Goal: Information Seeking & Learning: Learn about a topic

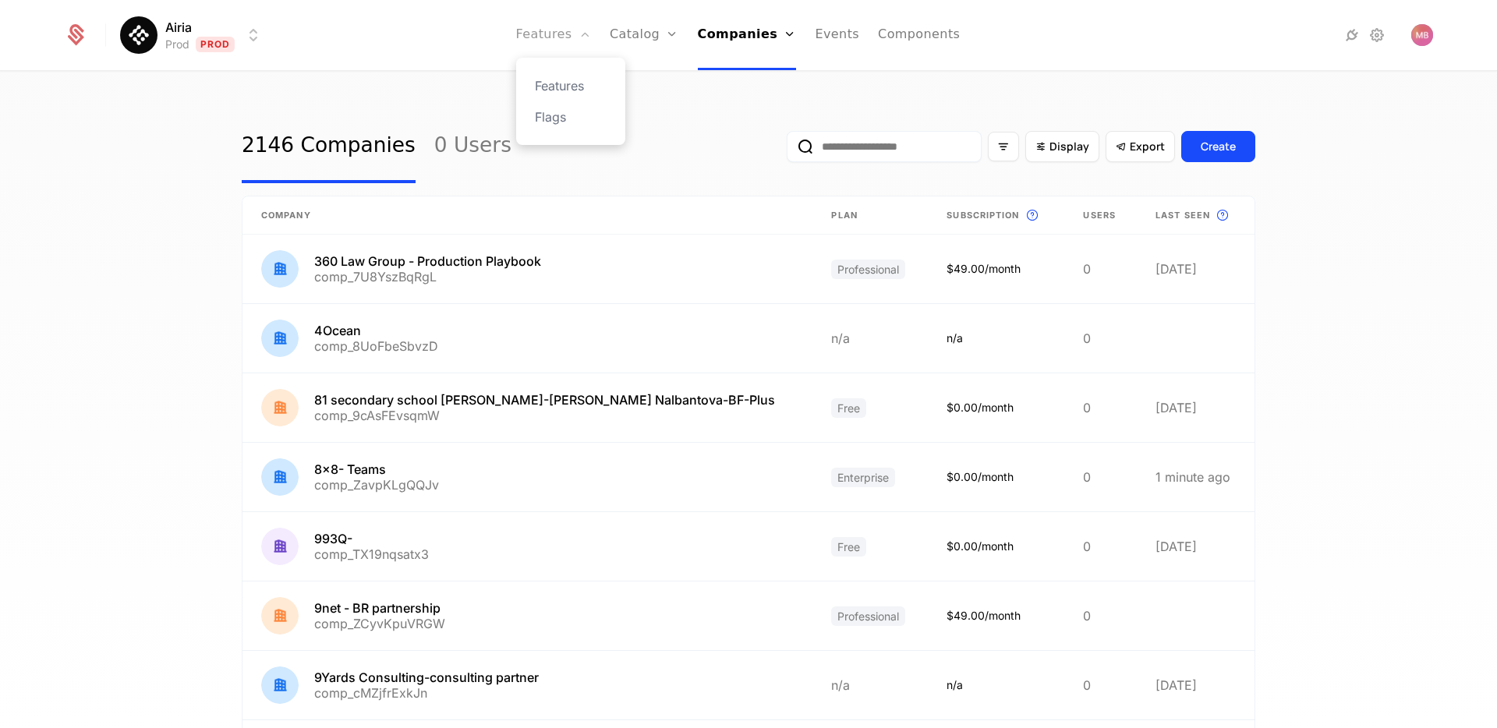
click at [560, 49] on link "Features" at bounding box center [553, 35] width 75 height 70
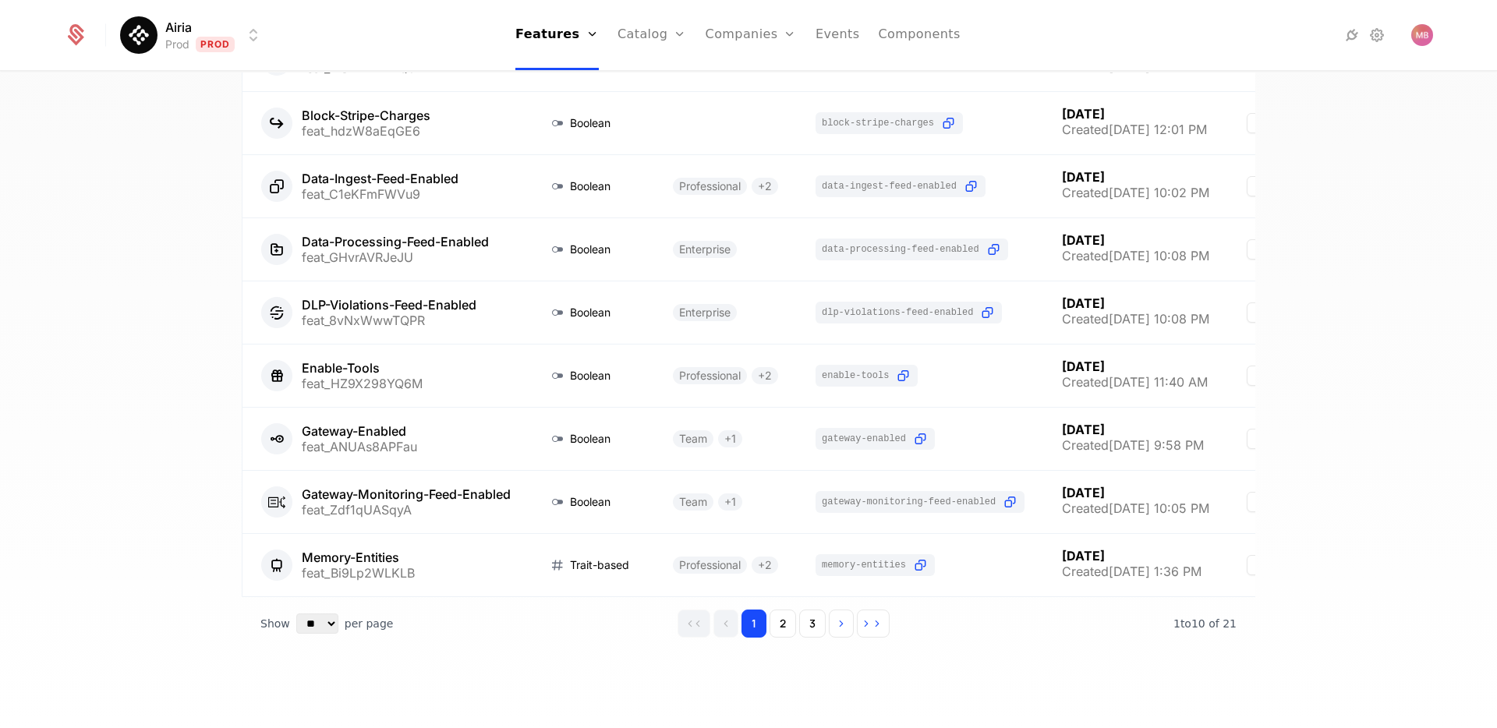
scroll to position [250, 0]
click at [792, 629] on button "2" at bounding box center [783, 625] width 27 height 28
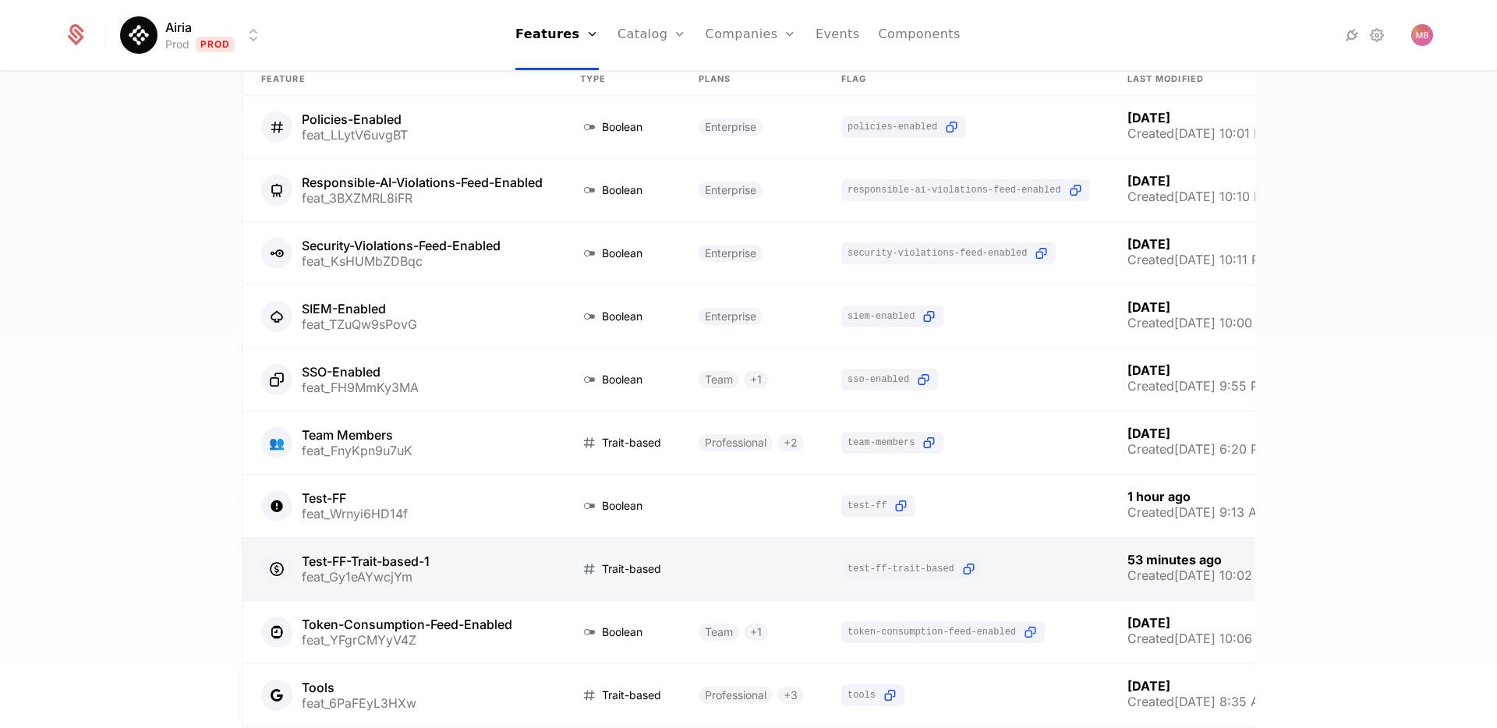
scroll to position [238, 0]
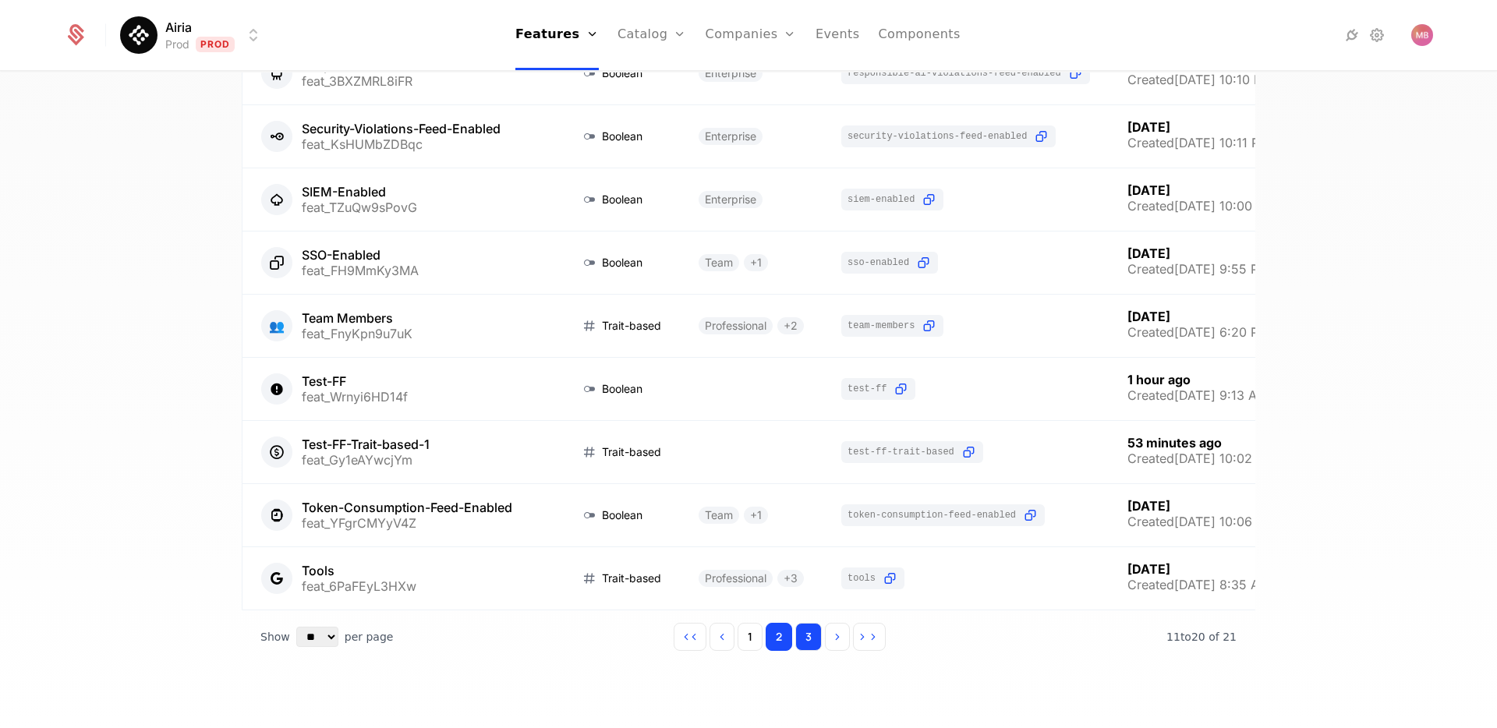
click at [814, 635] on button "3" at bounding box center [808, 637] width 27 height 28
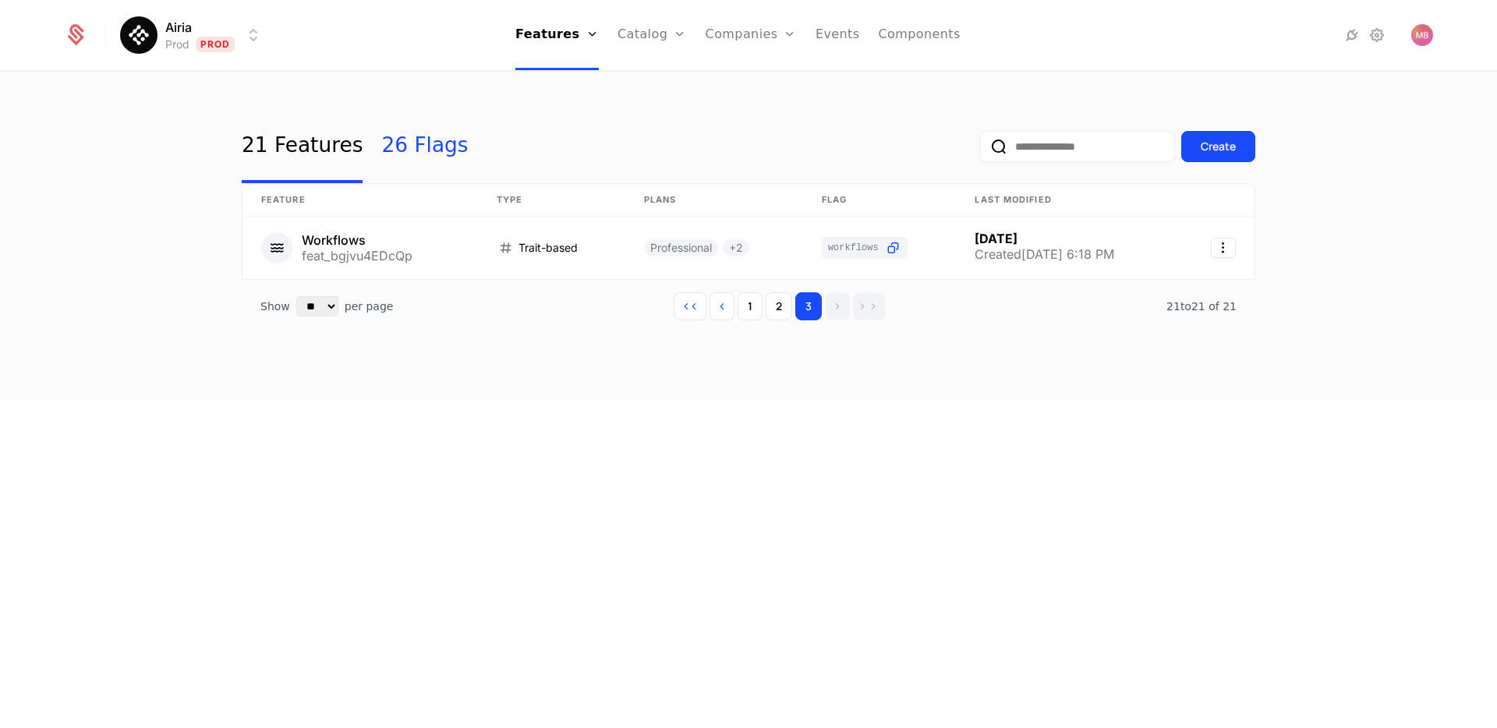
click at [408, 160] on link "26 Flags" at bounding box center [424, 146] width 87 height 73
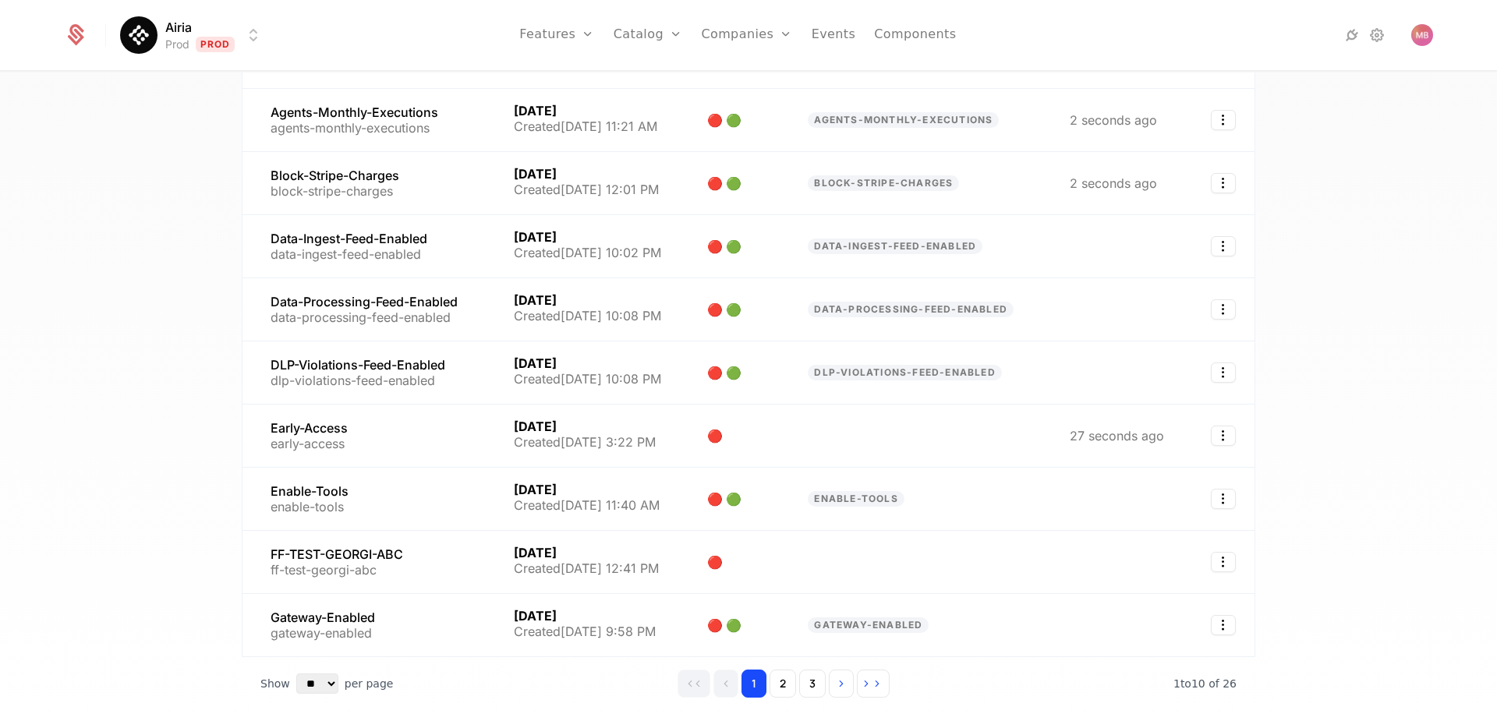
scroll to position [251, 0]
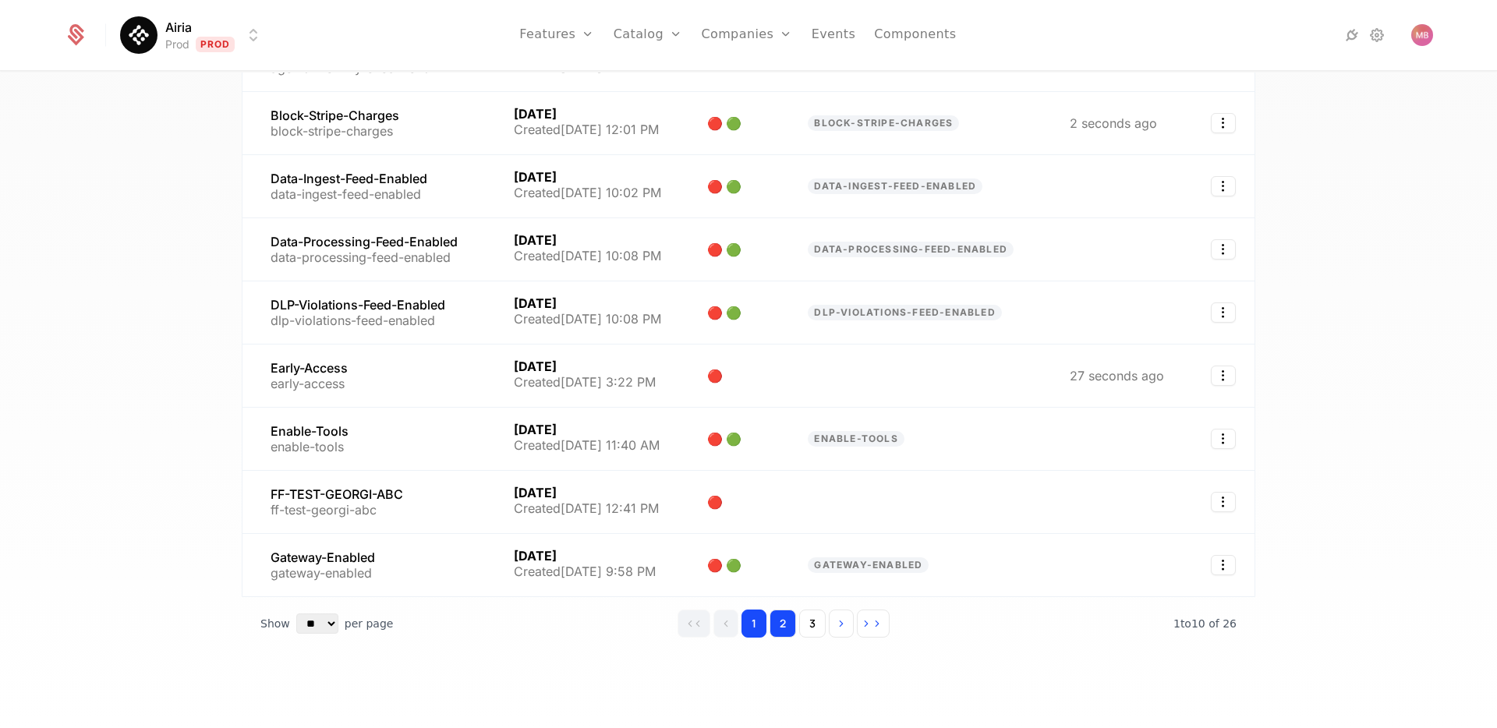
click at [775, 624] on button "2" at bounding box center [783, 624] width 27 height 28
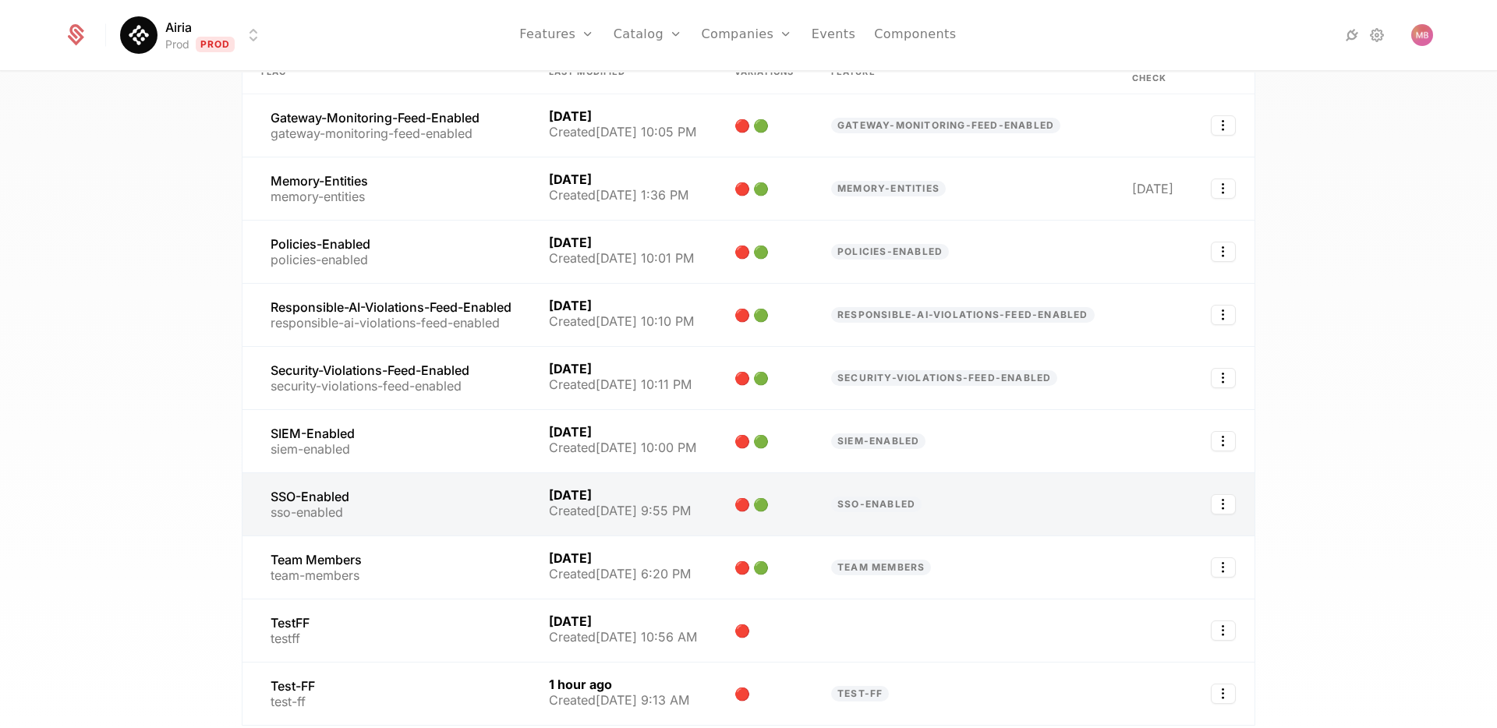
scroll to position [251, 0]
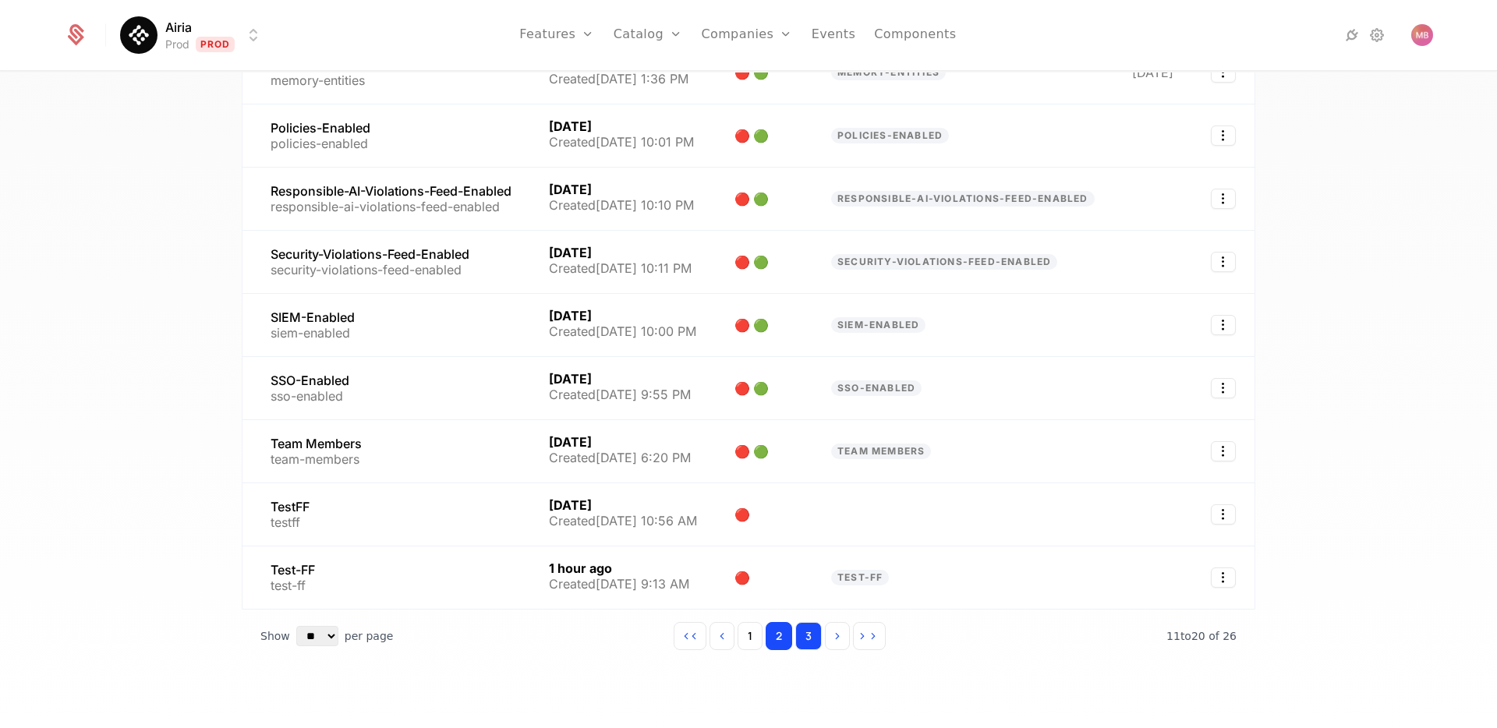
click at [811, 622] on button "3" at bounding box center [808, 636] width 27 height 28
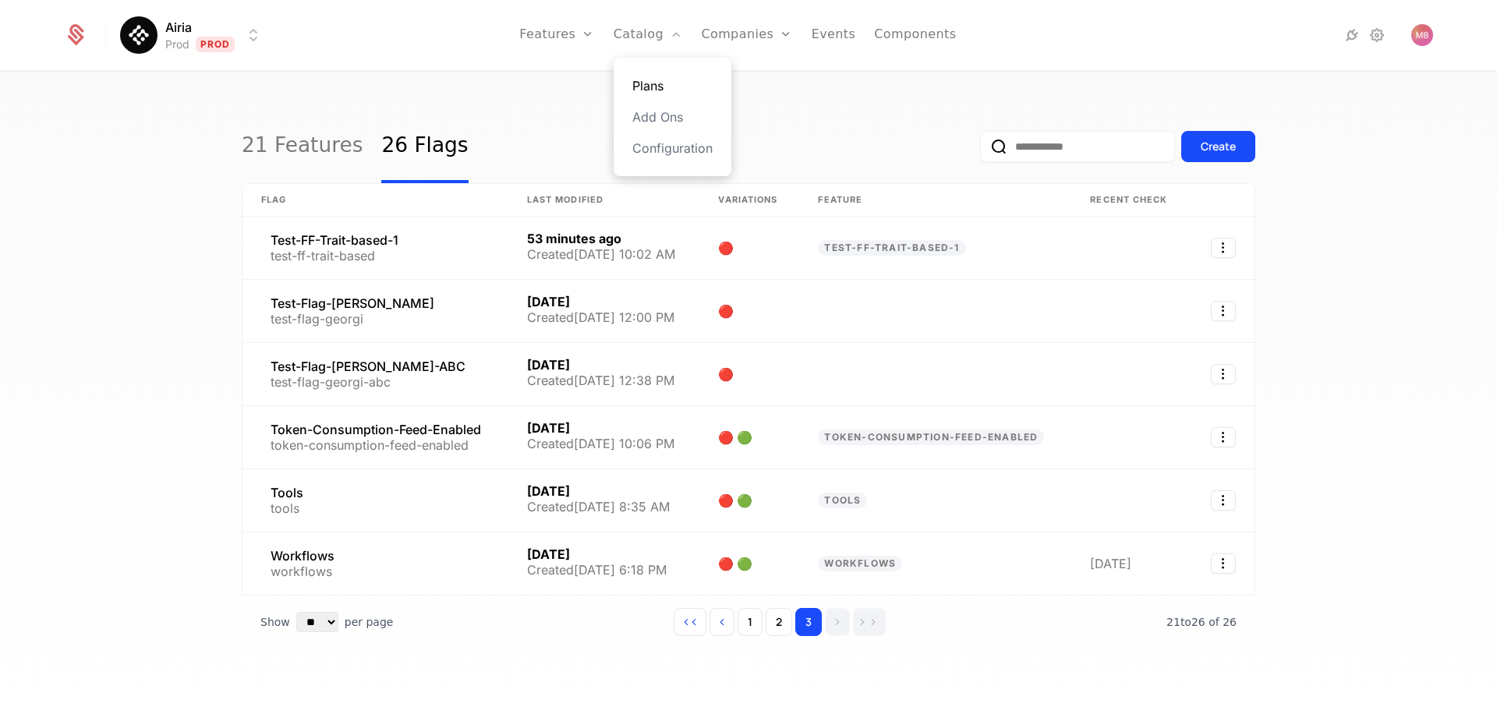
click at [661, 87] on link "Plans" at bounding box center [672, 85] width 80 height 19
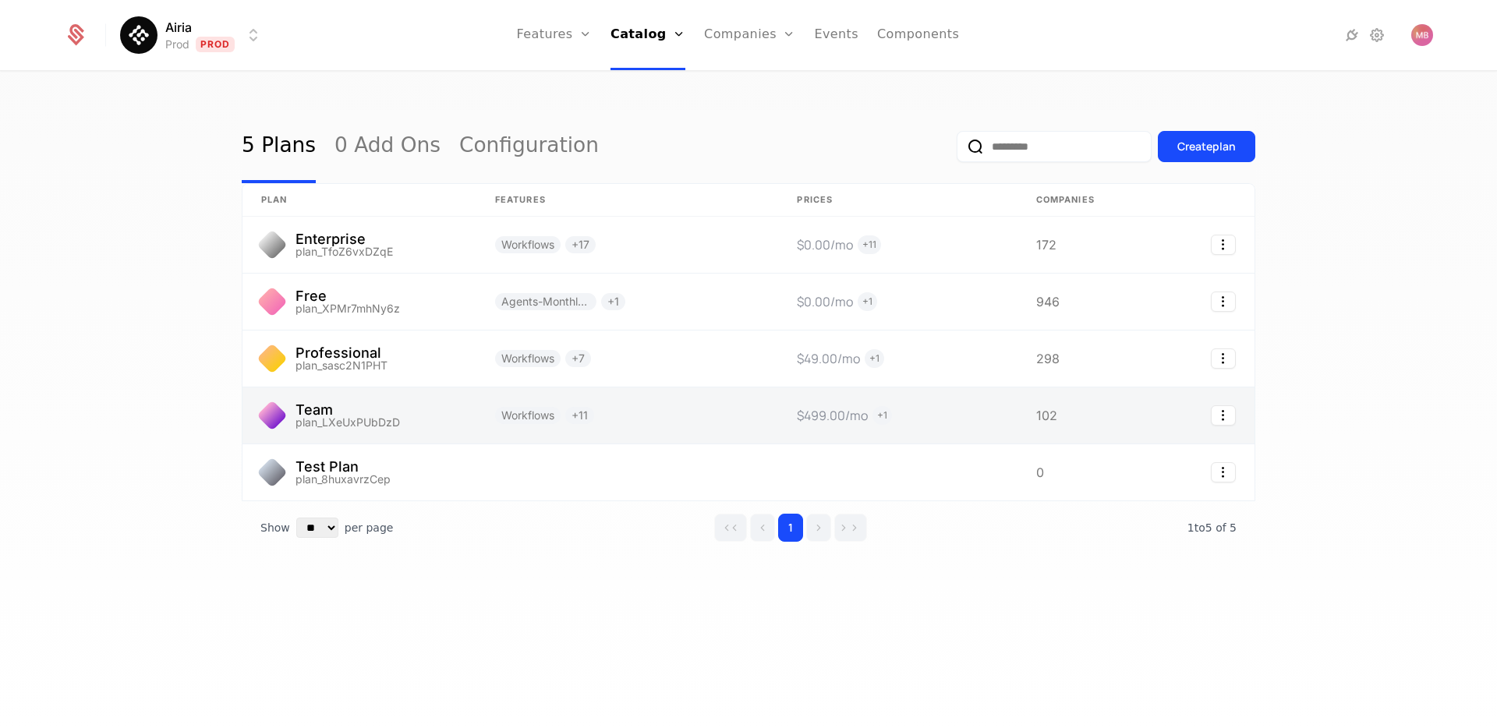
click at [358, 410] on link at bounding box center [360, 416] width 234 height 56
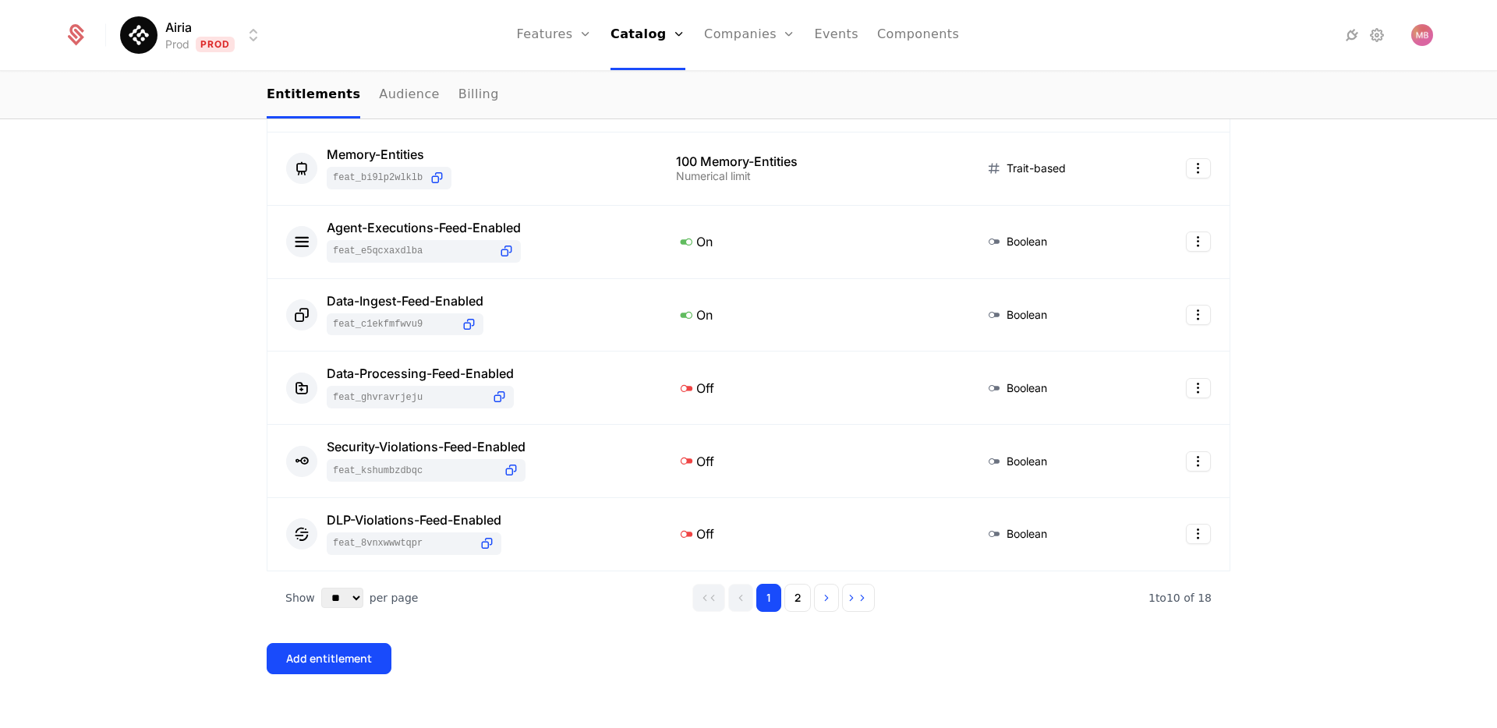
scroll to position [575, 0]
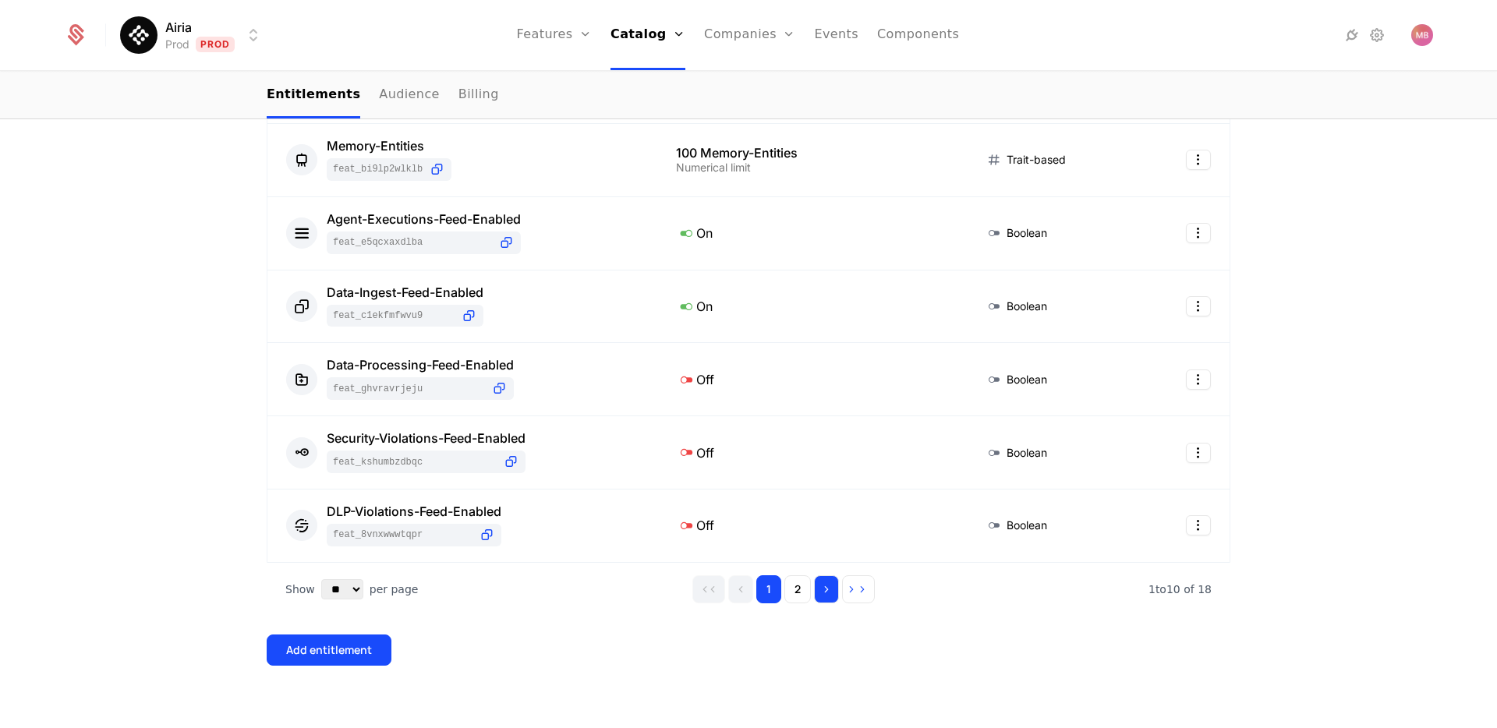
click at [828, 594] on icon "Go to next page" at bounding box center [826, 589] width 11 height 11
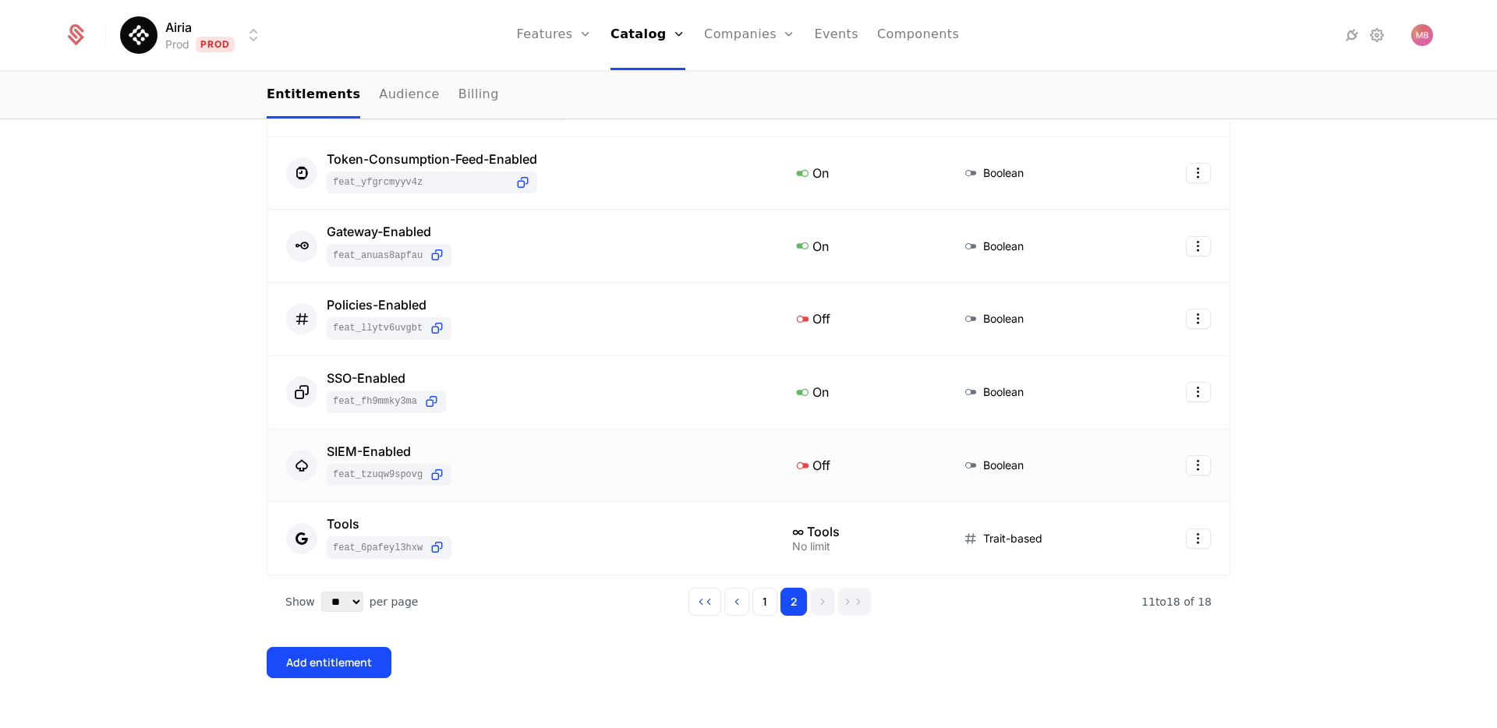
scroll to position [427, 0]
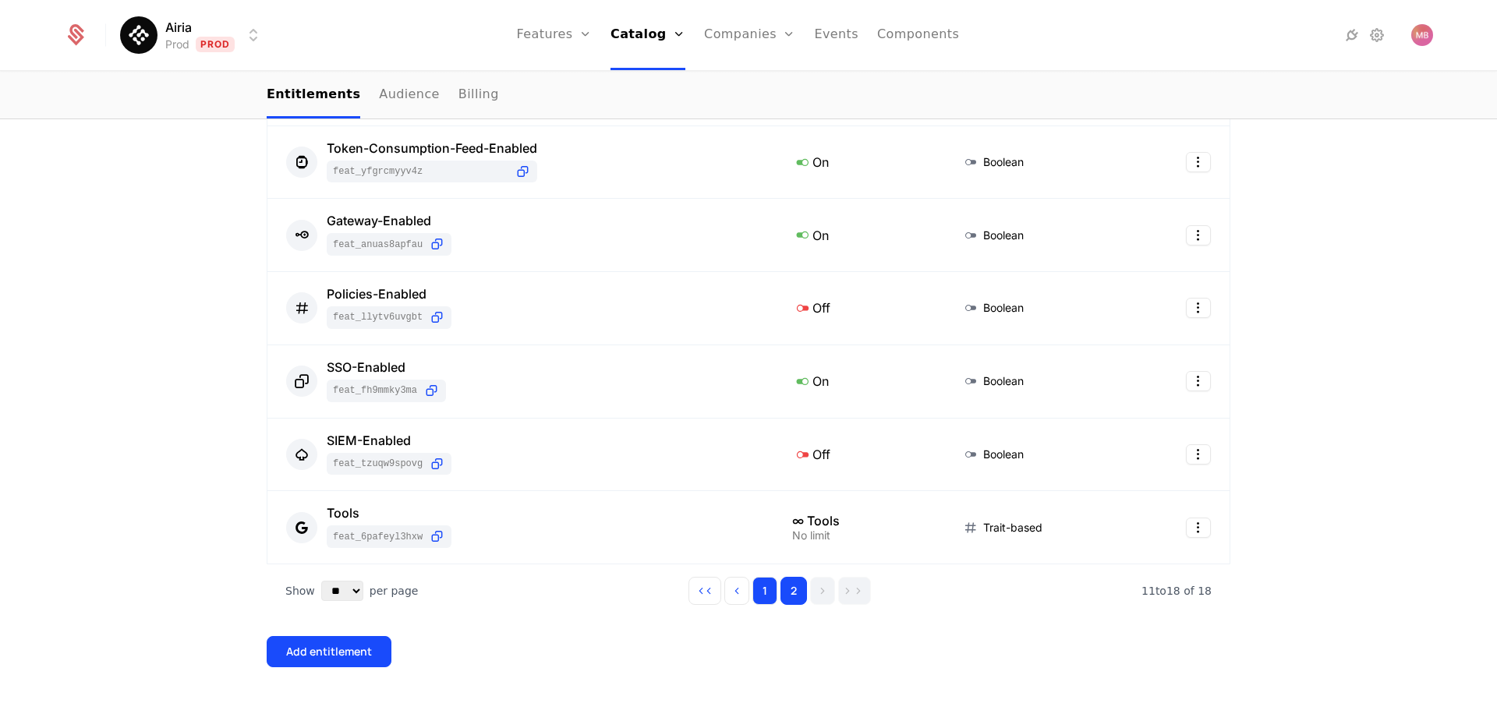
click at [770, 597] on button "1" at bounding box center [765, 591] width 25 height 28
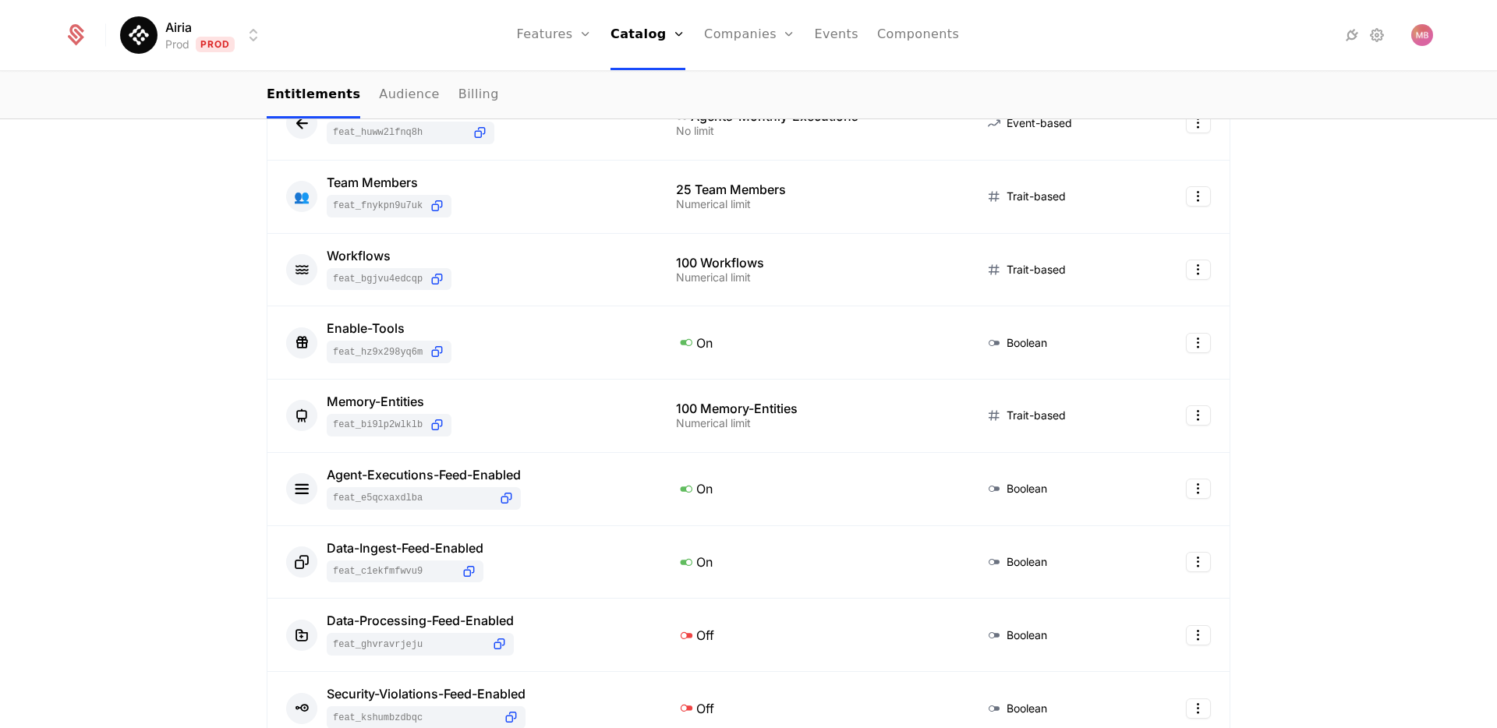
scroll to position [0, 0]
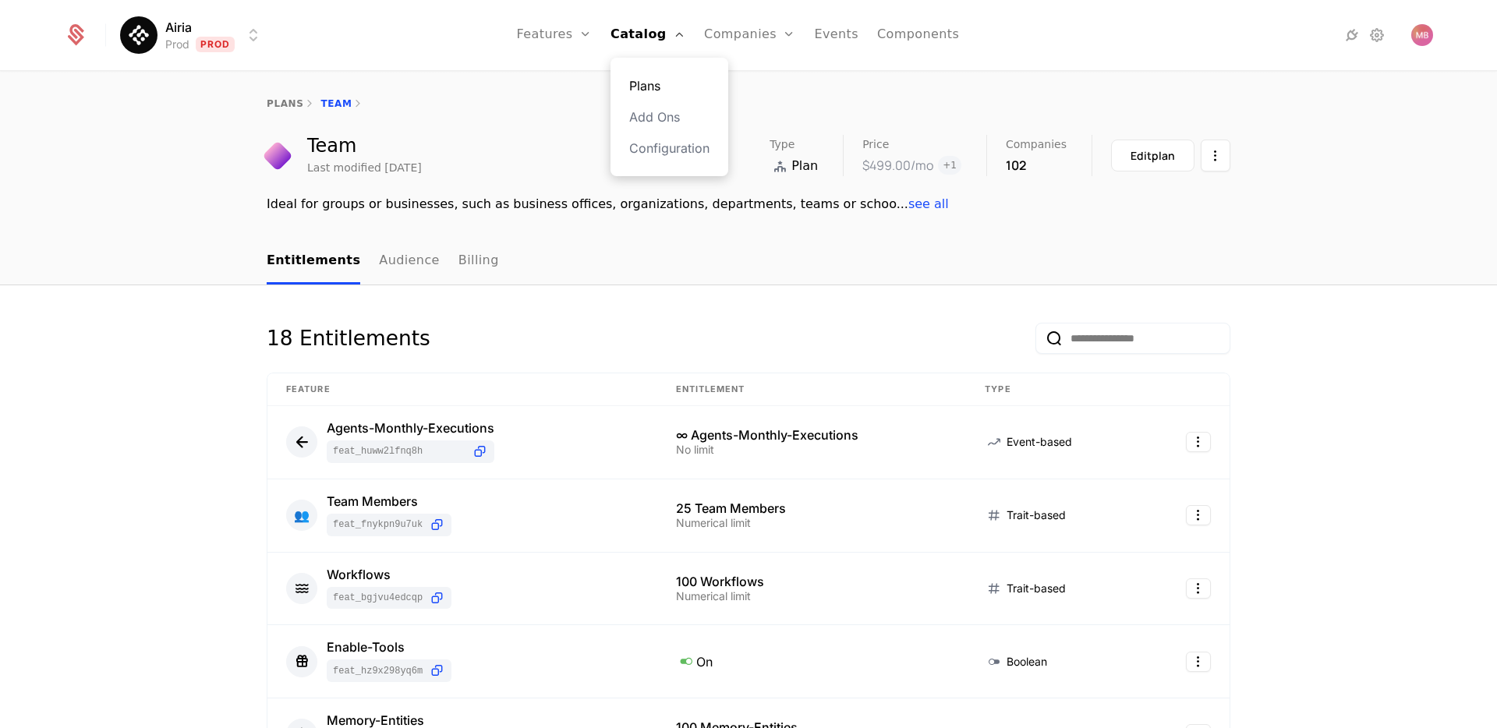
click at [650, 86] on link "Plans" at bounding box center [669, 85] width 80 height 19
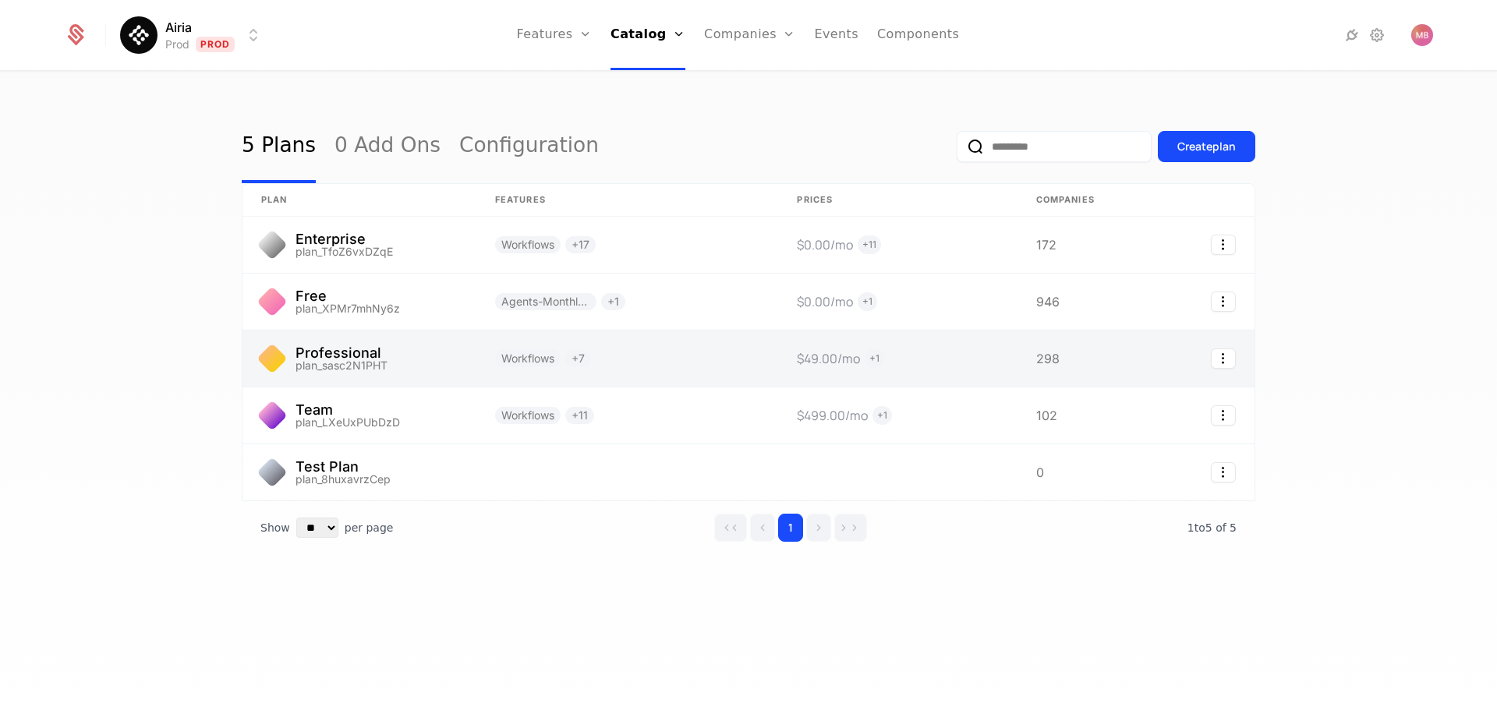
click at [397, 355] on link at bounding box center [360, 359] width 234 height 56
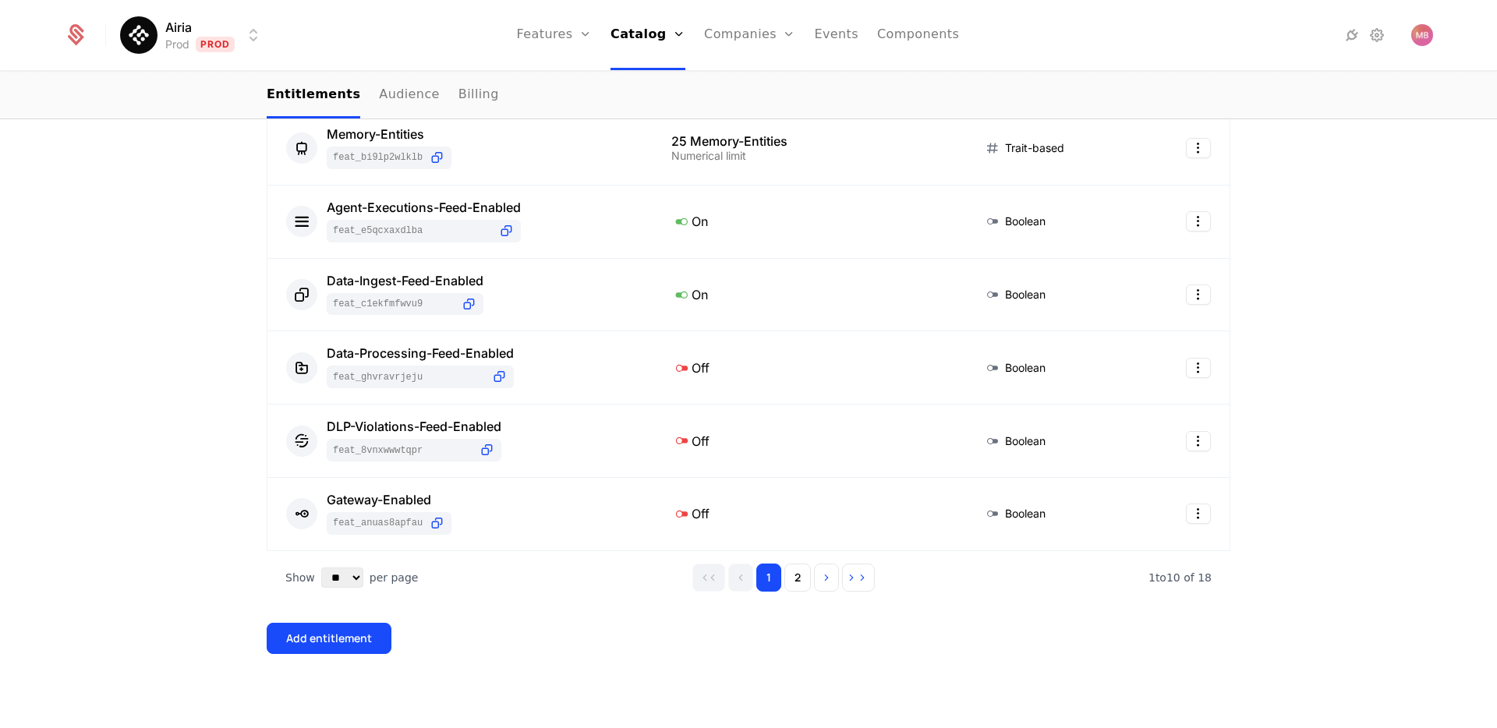
scroll to position [600, 0]
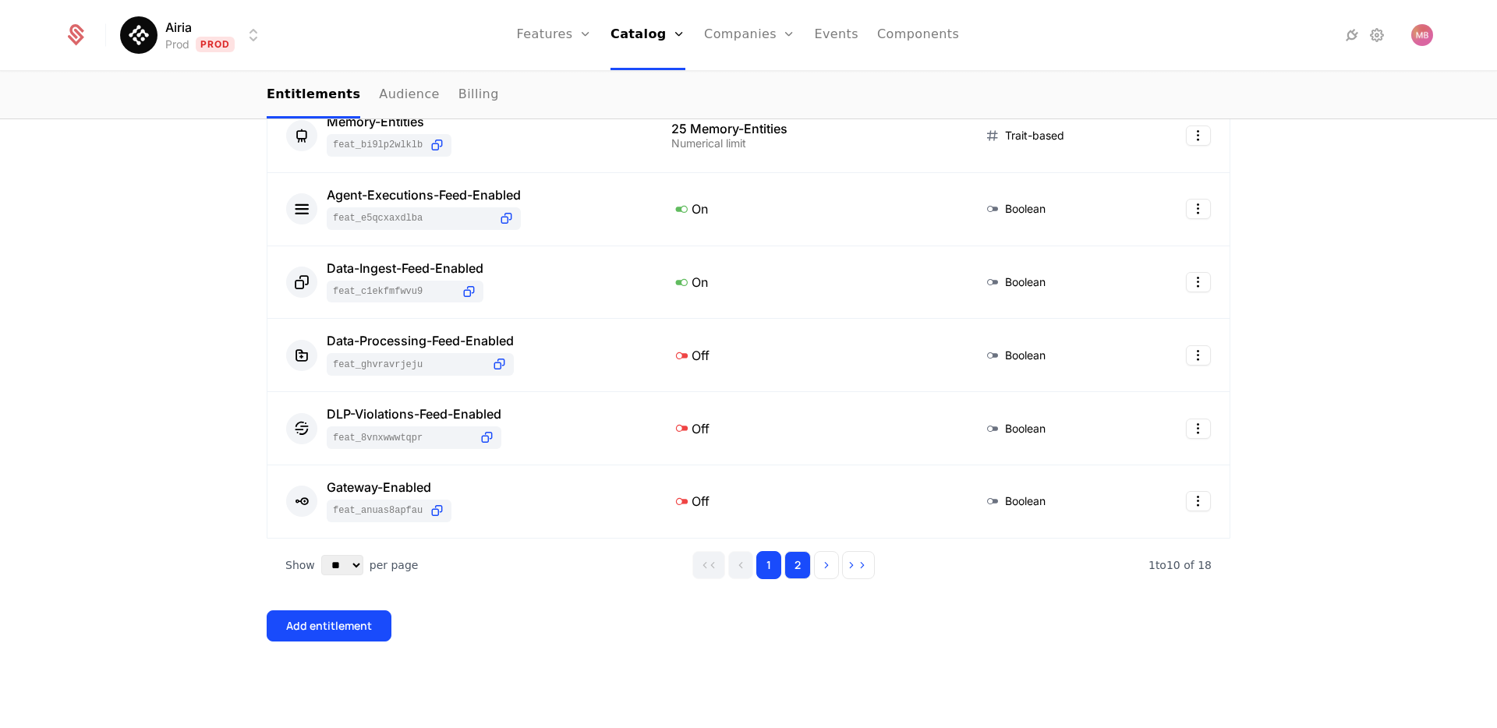
click at [793, 574] on button "2" at bounding box center [798, 565] width 27 height 28
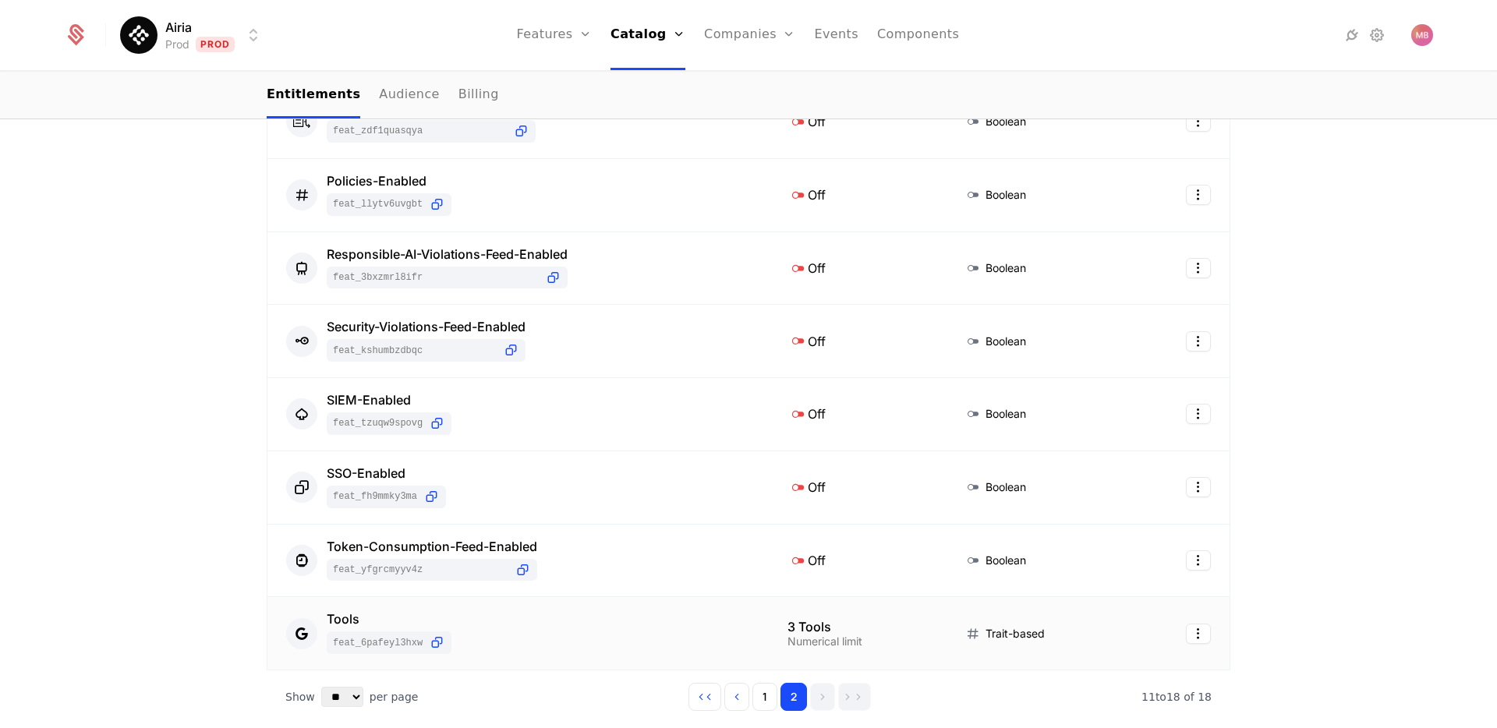
scroll to position [453, 0]
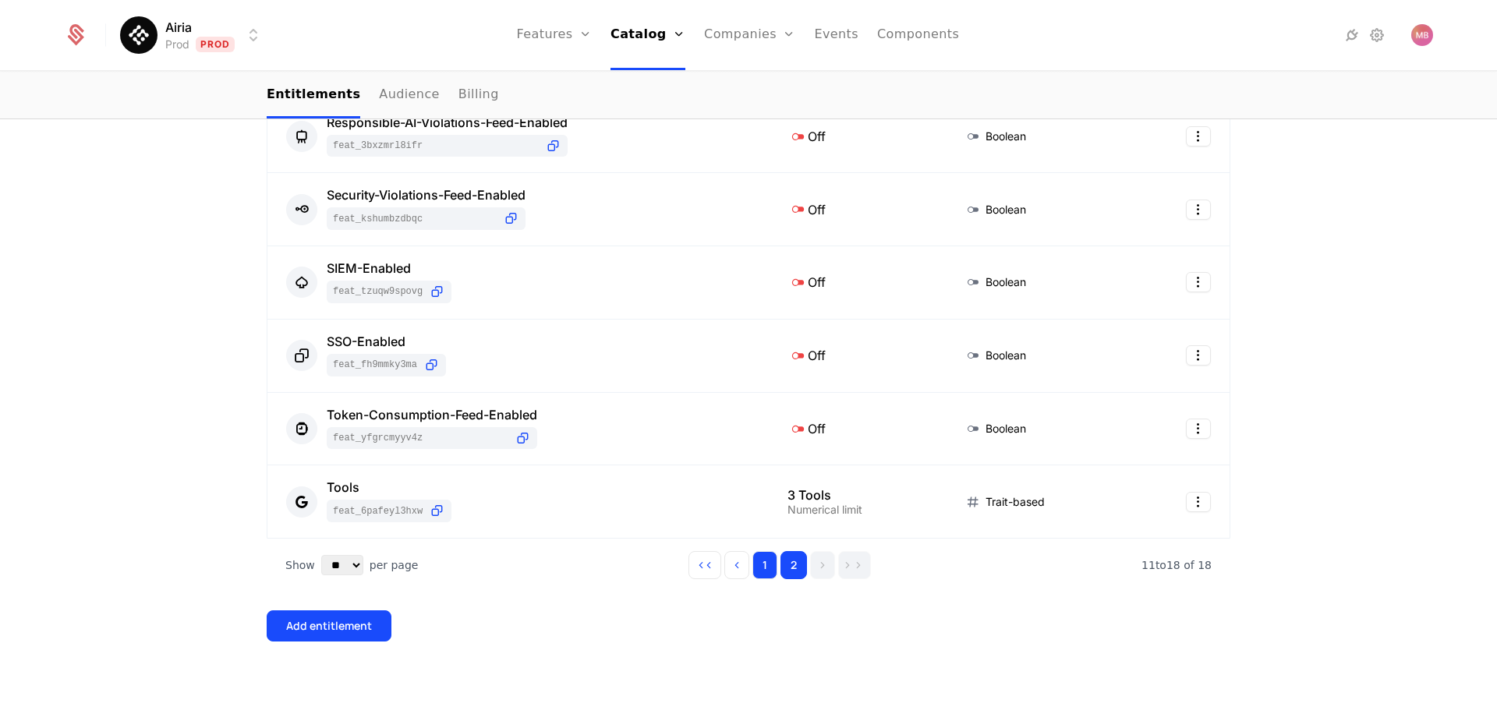
click at [776, 565] on button "1" at bounding box center [765, 565] width 25 height 28
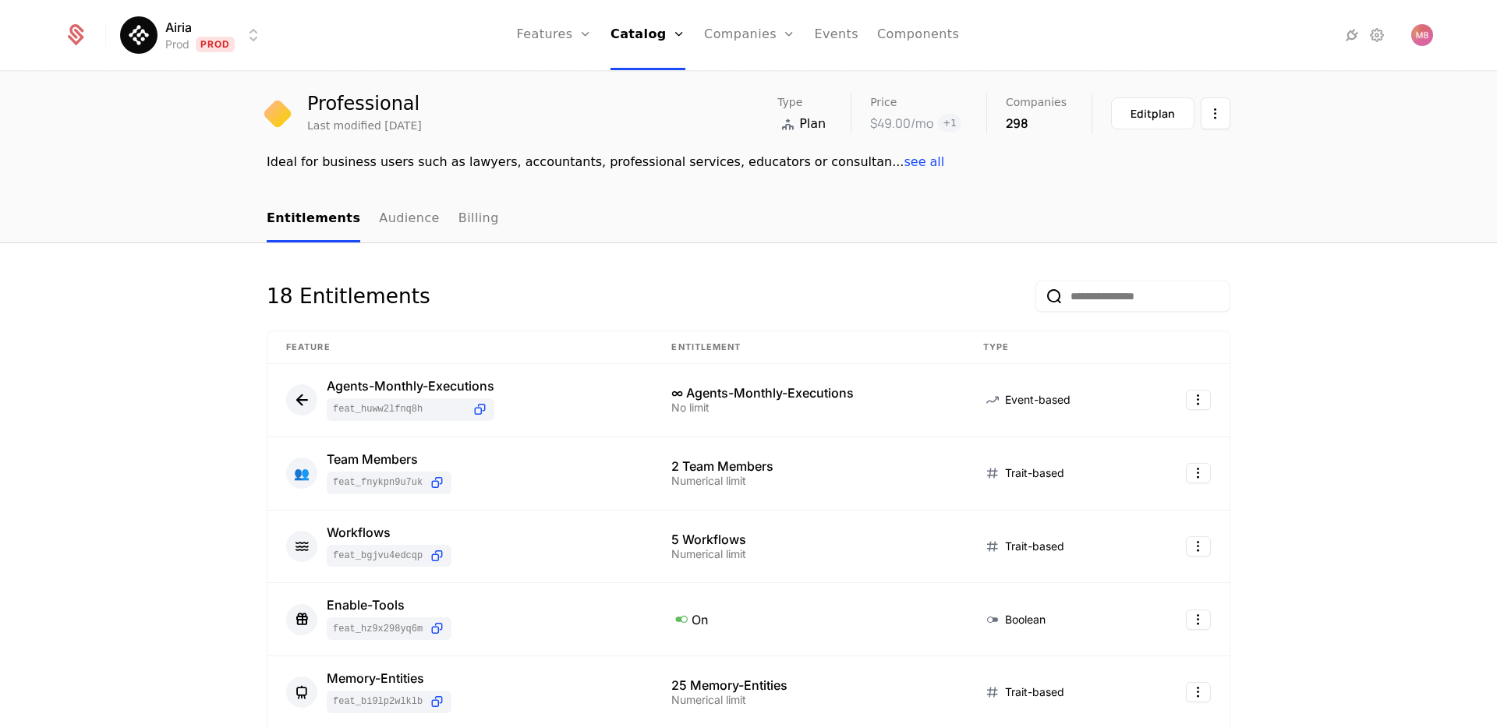
scroll to position [0, 0]
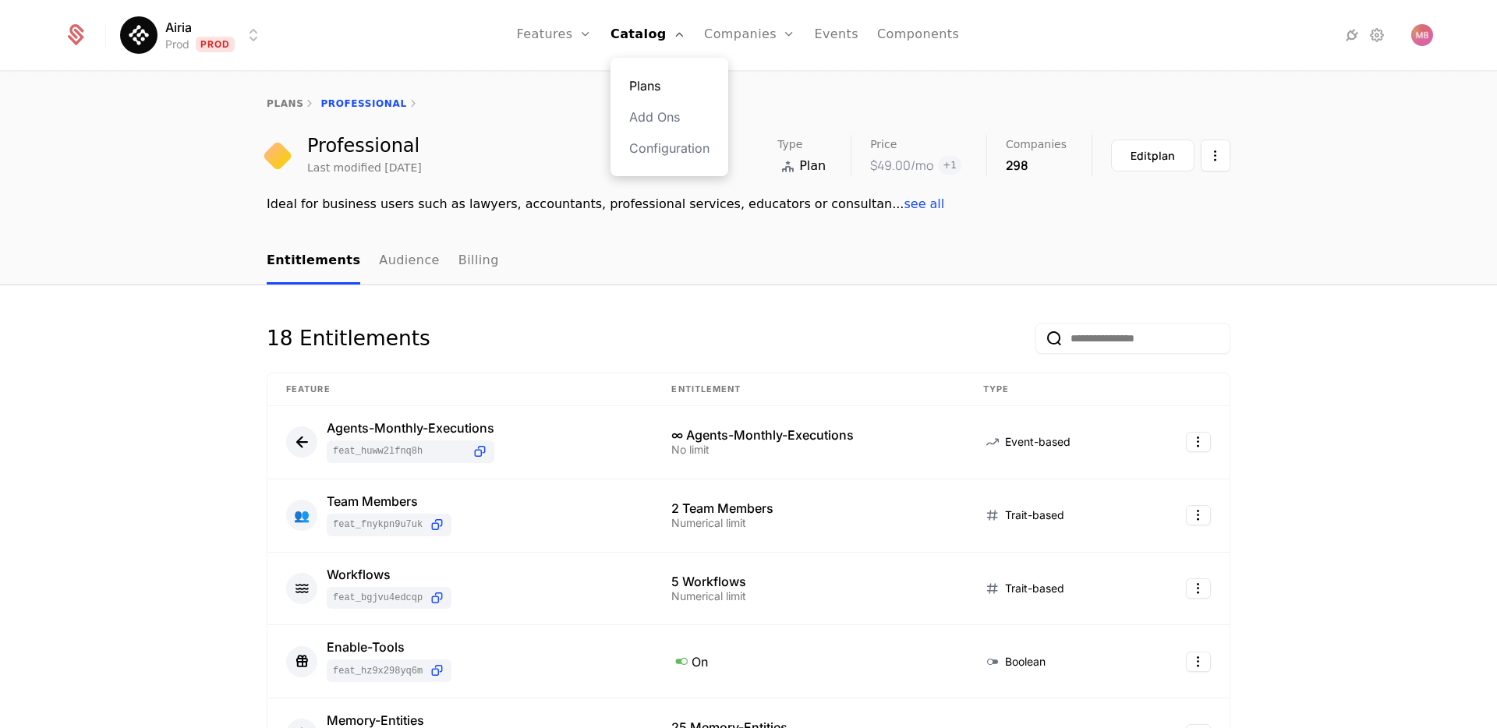
click at [652, 88] on link "Plans" at bounding box center [669, 85] width 80 height 19
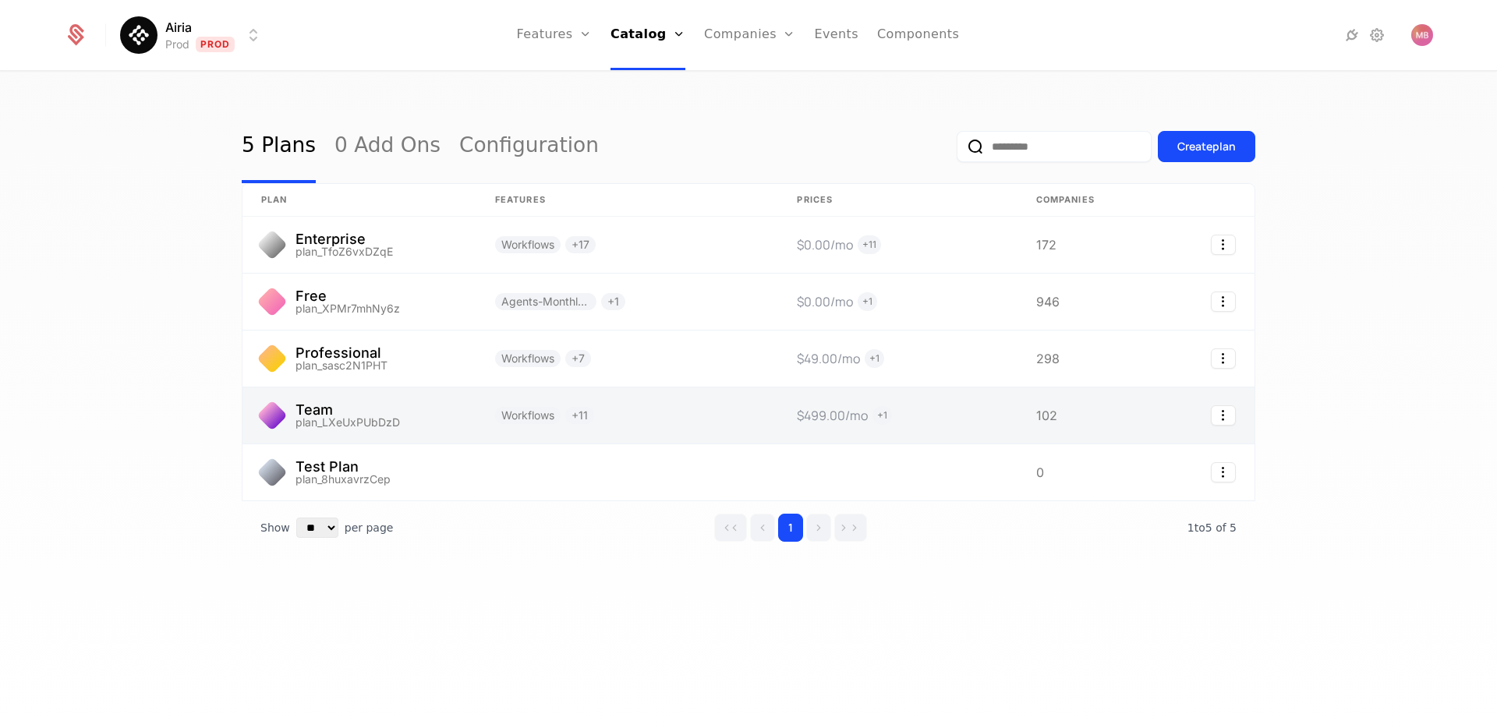
click at [384, 406] on link at bounding box center [360, 416] width 234 height 56
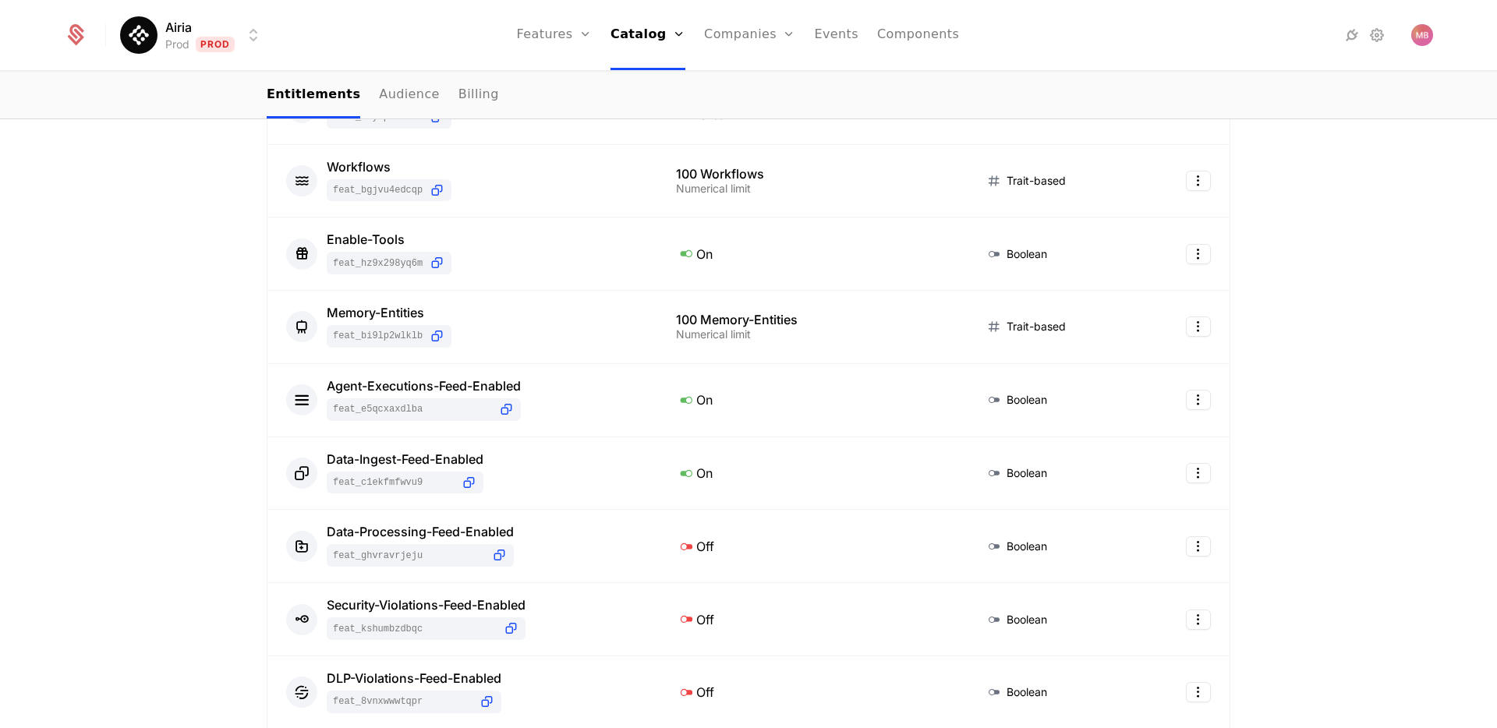
scroll to position [600, 0]
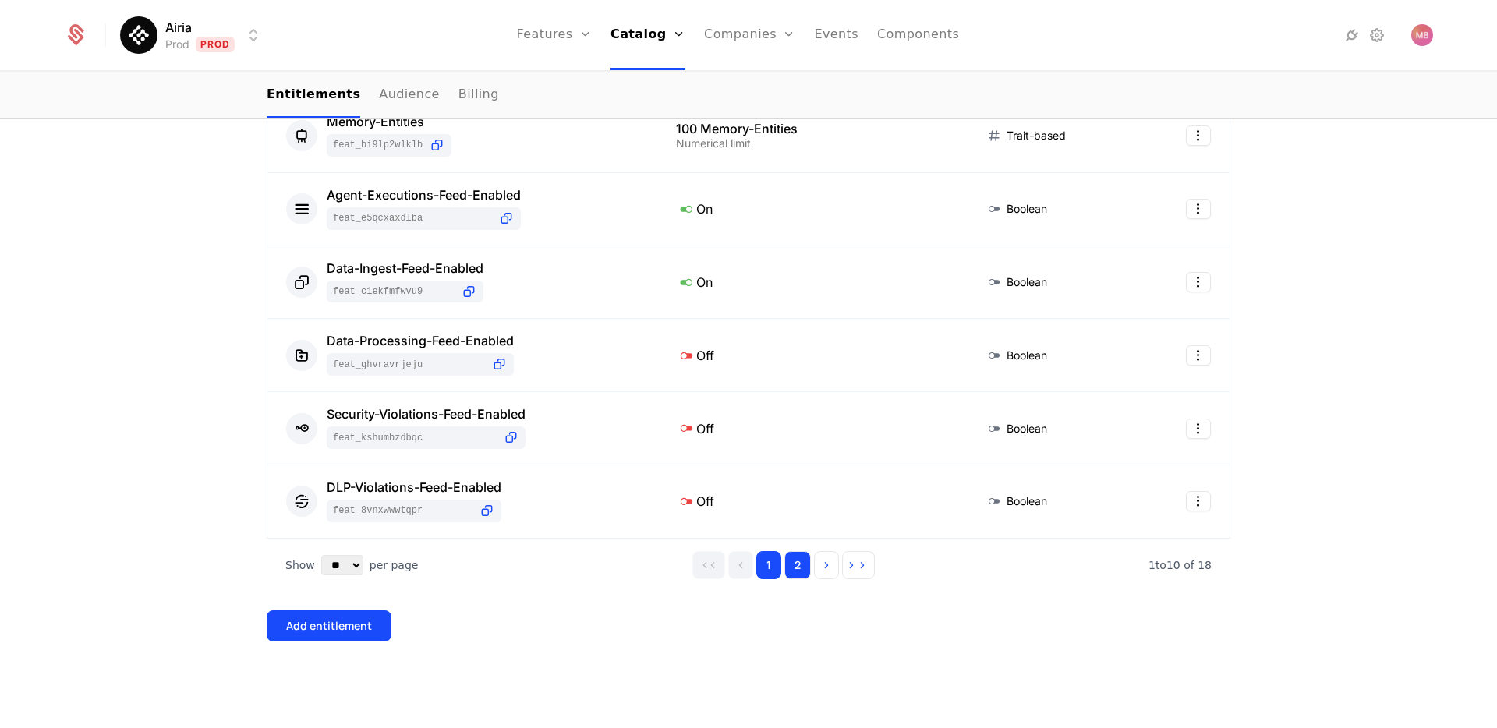
click at [798, 565] on button "2" at bounding box center [798, 565] width 27 height 28
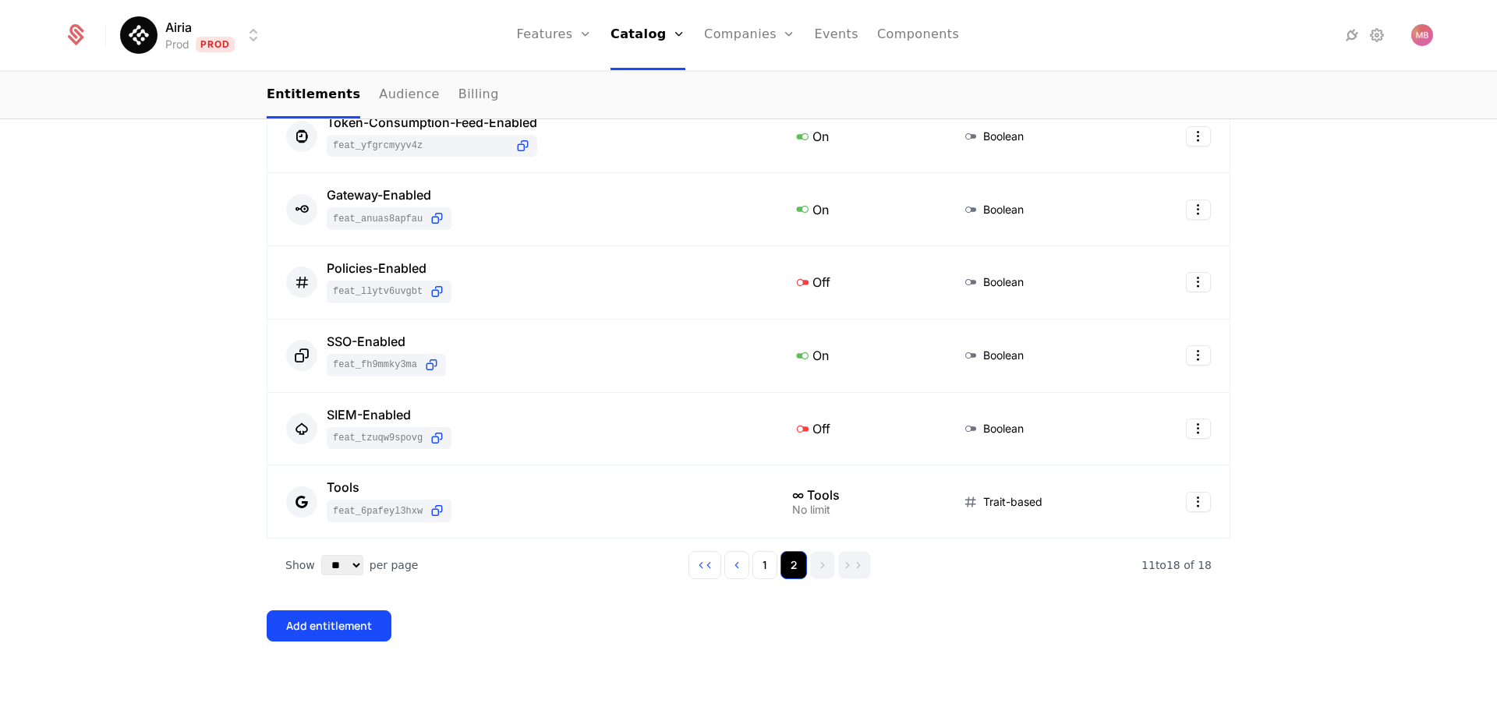
scroll to position [453, 0]
